Goal: Task Accomplishment & Management: Manage account settings

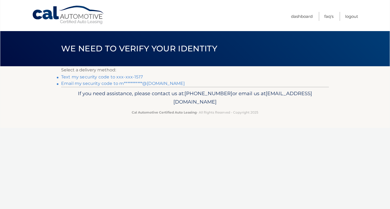
click at [104, 77] on link "Text my security code to xxx-xxx-1517" at bounding box center [102, 76] width 82 height 5
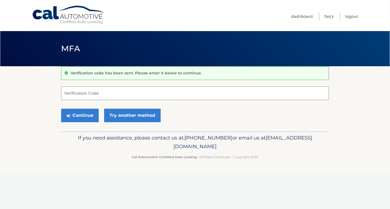
click at [94, 92] on input "Verification Code" at bounding box center [195, 94] width 268 height 14
type input "144094"
click at [80, 113] on button "Continue" at bounding box center [80, 116] width 38 height 14
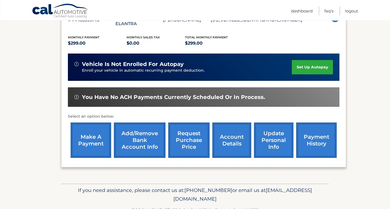
scroll to position [111, 0]
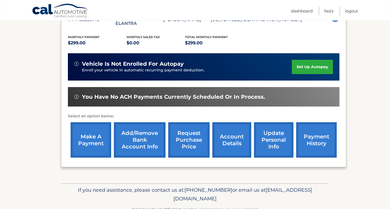
click at [98, 141] on link "make a payment" at bounding box center [91, 139] width 41 height 35
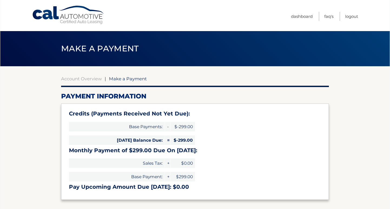
select select "NGZkMGJmZDQtYTkxYy00YjE5LThjMWMtN2JlMTVjZjU2ZmY2"
